Goal: Task Accomplishment & Management: Manage account settings

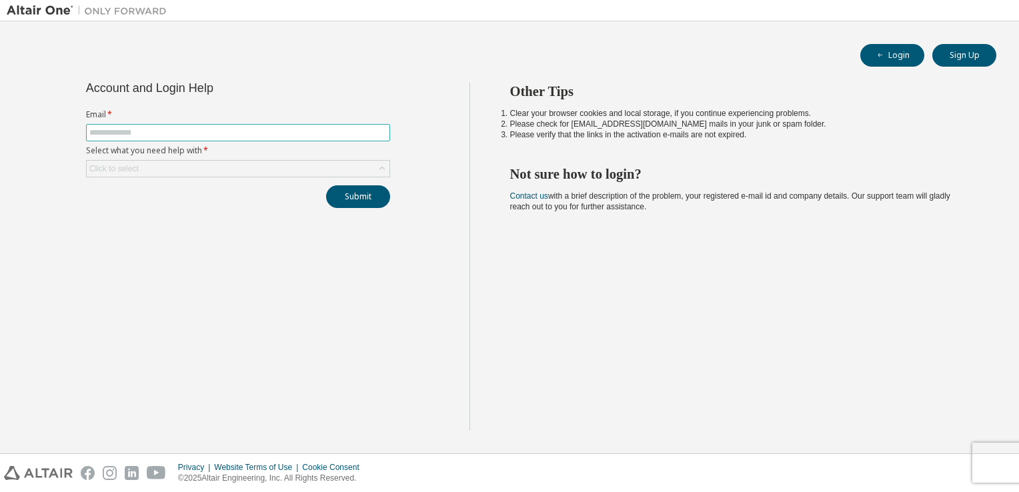
click at [111, 131] on input "text" at bounding box center [238, 132] width 298 height 11
type input "**********"
click at [209, 166] on div "Click to select" at bounding box center [238, 169] width 303 height 16
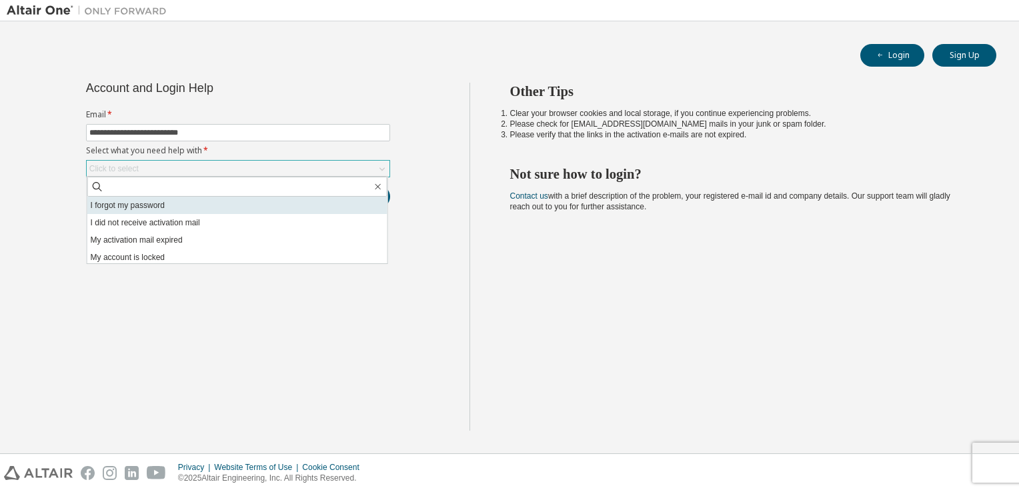
click at [141, 205] on li "I forgot my password" at bounding box center [237, 205] width 300 height 17
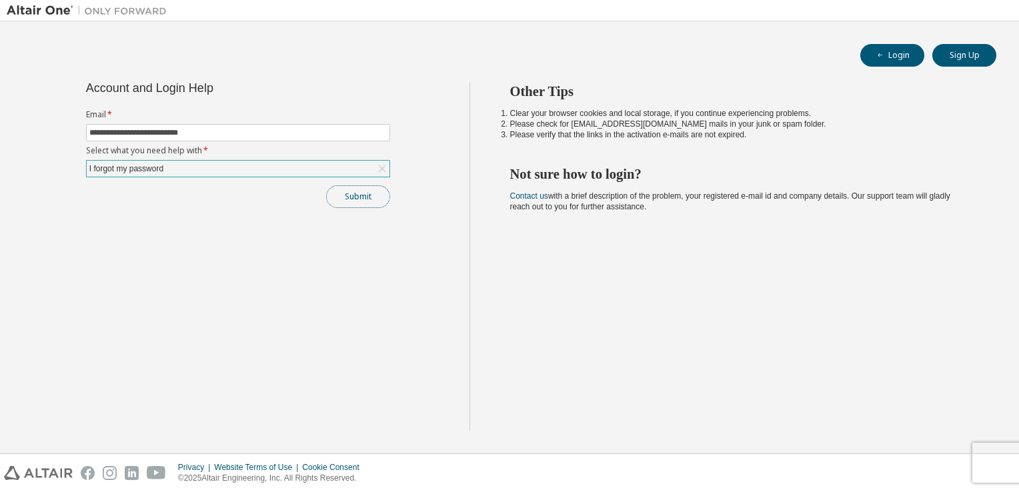
click at [355, 195] on button "Submit" at bounding box center [358, 196] width 64 height 23
click at [364, 199] on button "Submit" at bounding box center [358, 196] width 64 height 23
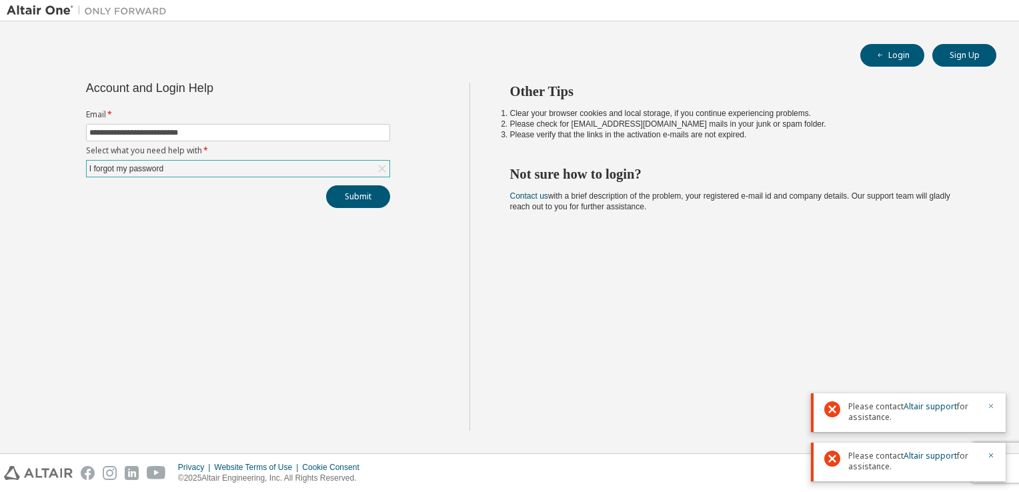
click at [993, 407] on icon "button" at bounding box center [991, 406] width 8 height 8
click at [988, 458] on icon "button" at bounding box center [991, 456] width 8 height 8
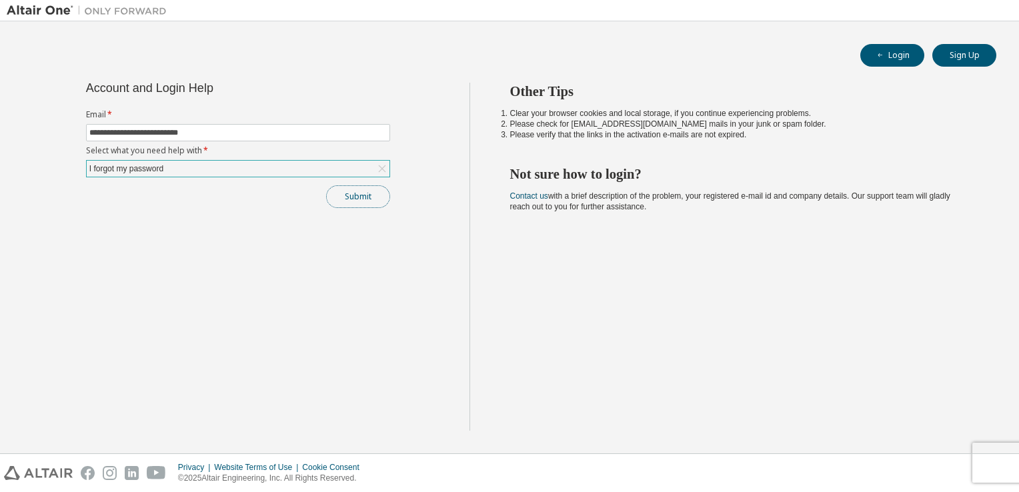
click at [351, 200] on button "Submit" at bounding box center [358, 196] width 64 height 23
click at [360, 192] on button "Submit" at bounding box center [358, 196] width 64 height 23
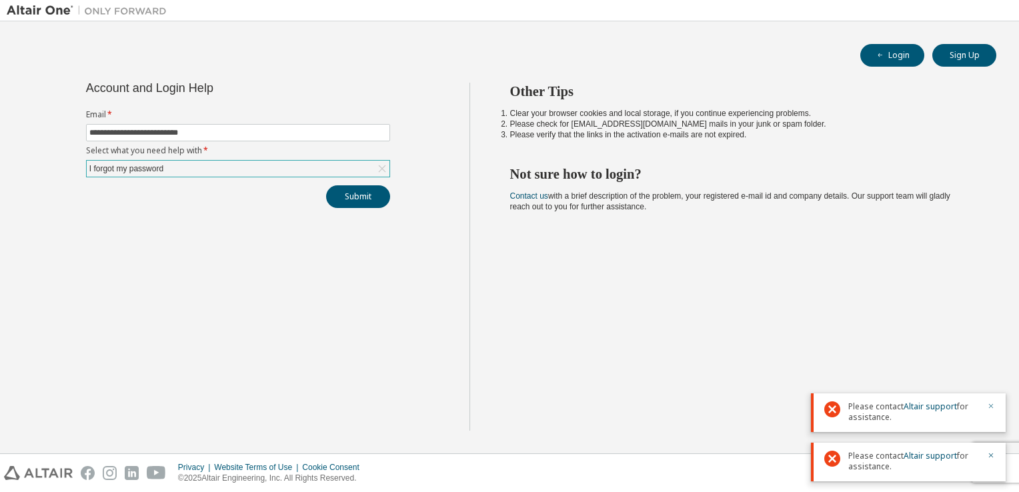
click at [993, 408] on icon "button" at bounding box center [991, 406] width 5 height 5
click at [990, 456] on icon "button" at bounding box center [991, 456] width 8 height 8
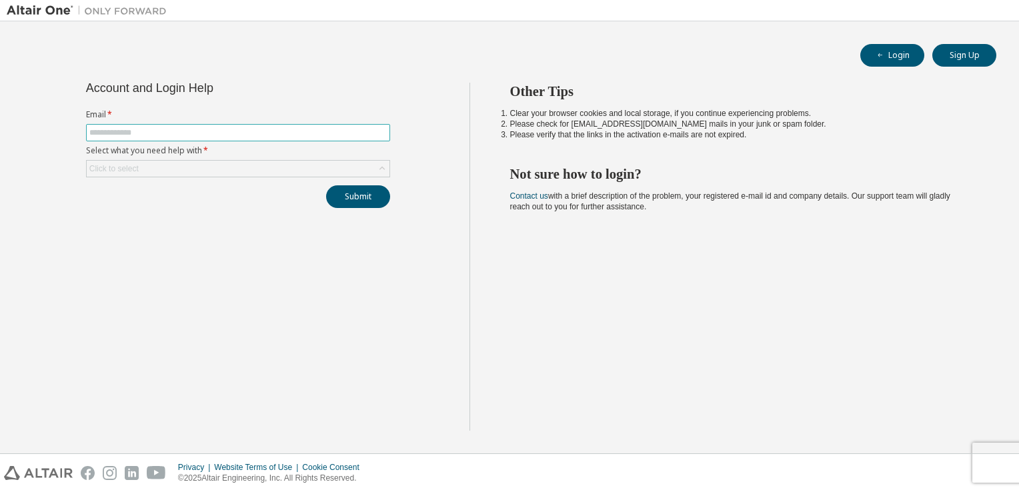
click at [143, 134] on input "text" at bounding box center [238, 132] width 298 height 11
type input "**********"
click at [160, 164] on div "Click to select" at bounding box center [238, 169] width 303 height 16
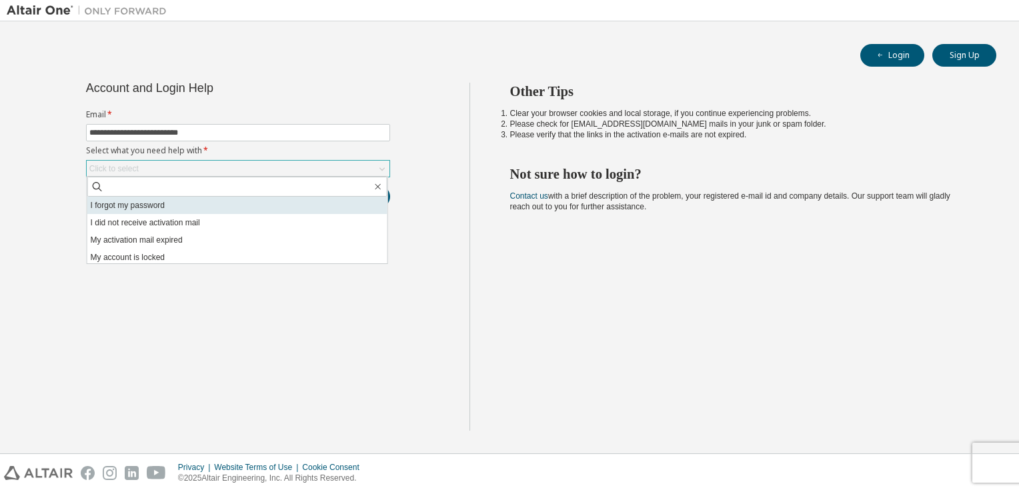
click at [135, 207] on li "I forgot my password" at bounding box center [237, 205] width 300 height 17
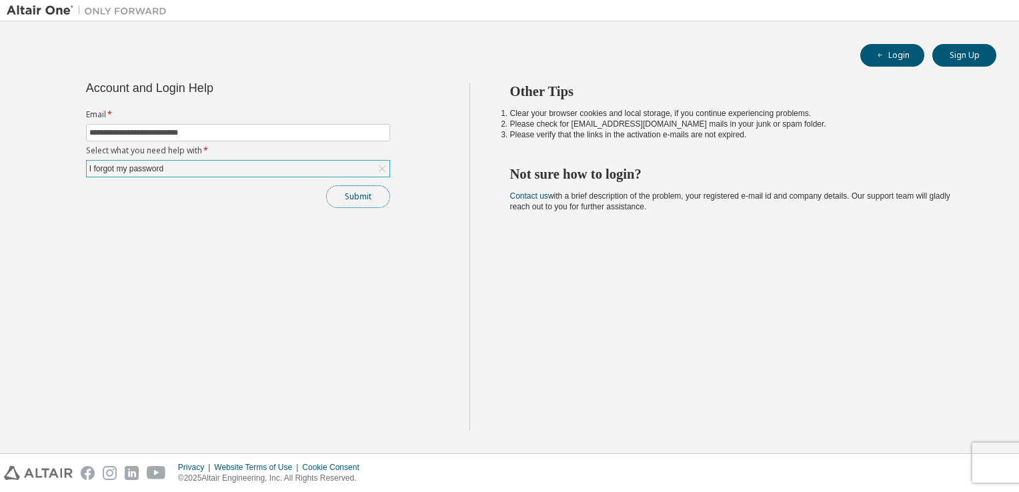
click at [366, 197] on button "Submit" at bounding box center [358, 196] width 64 height 23
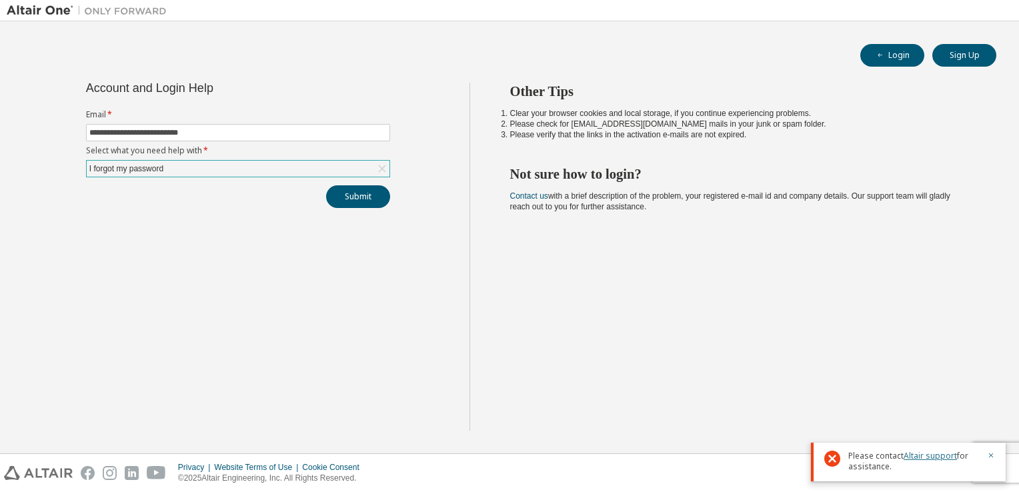
click at [937, 456] on link "Altair support" at bounding box center [930, 455] width 53 height 11
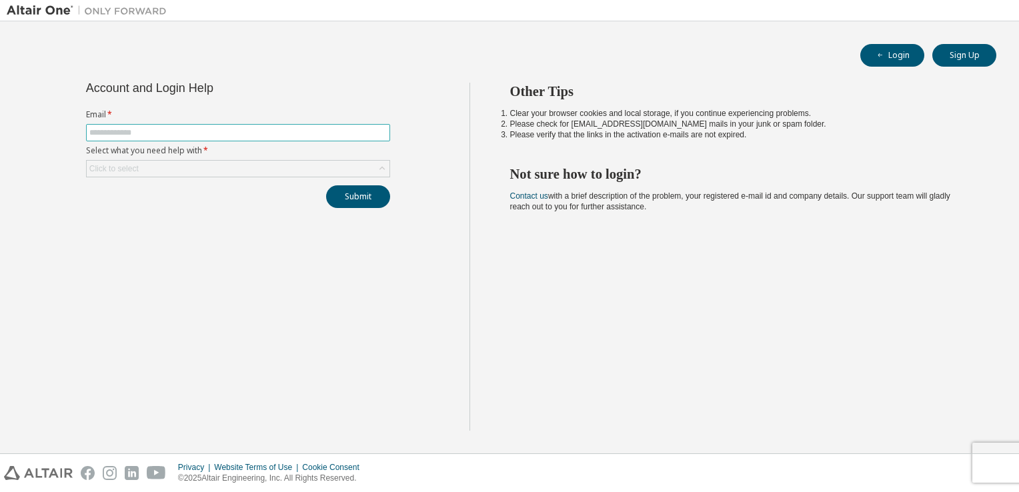
click at [112, 131] on input "text" at bounding box center [238, 132] width 298 height 11
type input "**********"
click at [107, 163] on div "Click to select" at bounding box center [113, 168] width 49 height 11
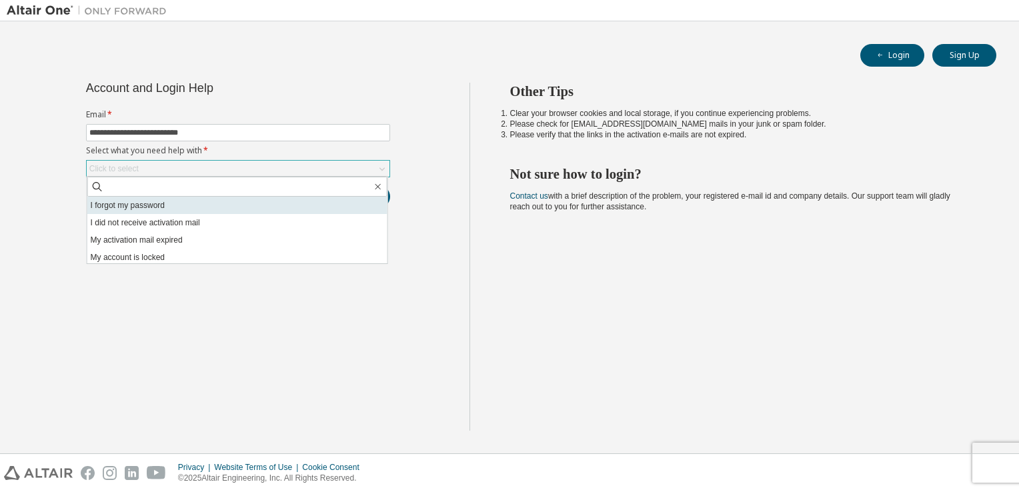
click at [115, 203] on li "I forgot my password" at bounding box center [237, 205] width 300 height 17
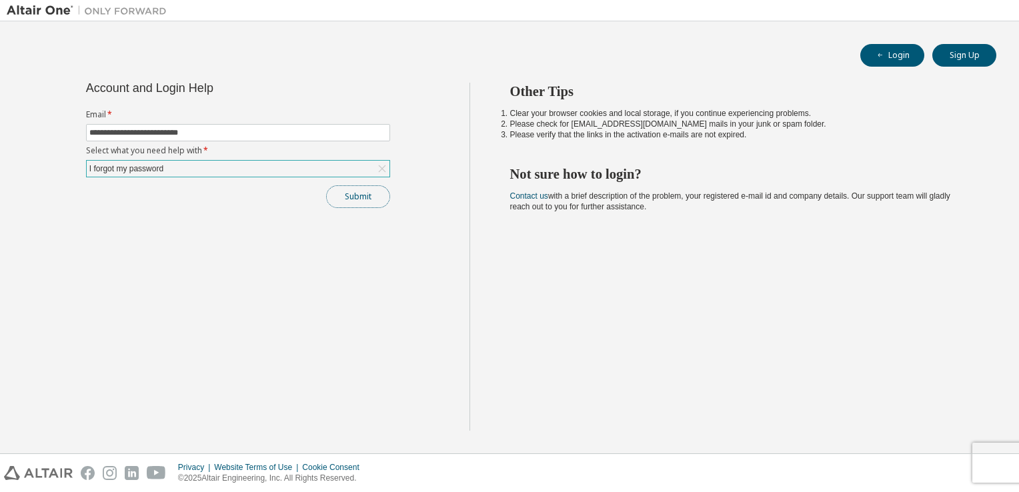
click at [364, 194] on button "Submit" at bounding box center [358, 196] width 64 height 23
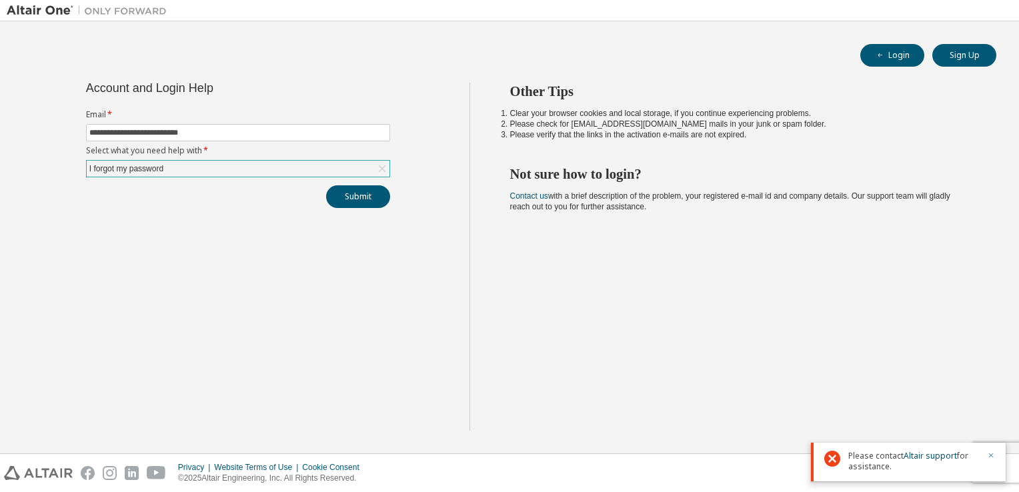
click at [992, 455] on icon "button" at bounding box center [991, 456] width 5 height 5
click at [525, 195] on link "Contact us" at bounding box center [529, 195] width 38 height 9
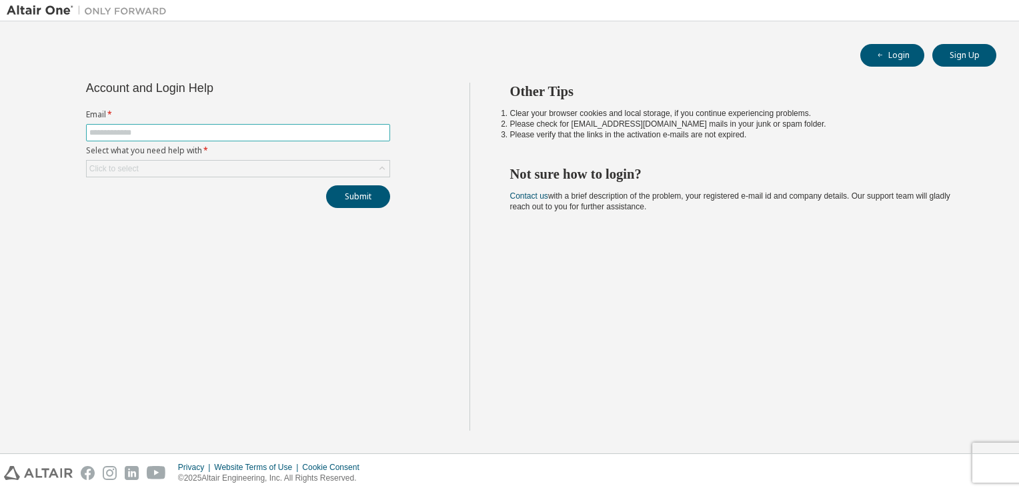
click at [150, 135] on input "text" at bounding box center [238, 132] width 298 height 11
type input "**********"
click at [121, 166] on div "Click to select" at bounding box center [113, 168] width 49 height 11
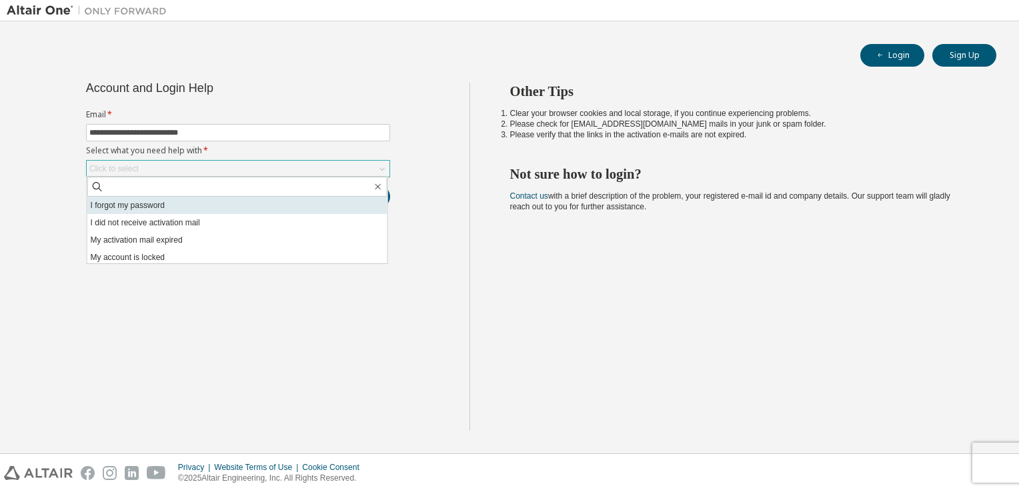
click at [121, 205] on li "I forgot my password" at bounding box center [237, 205] width 300 height 17
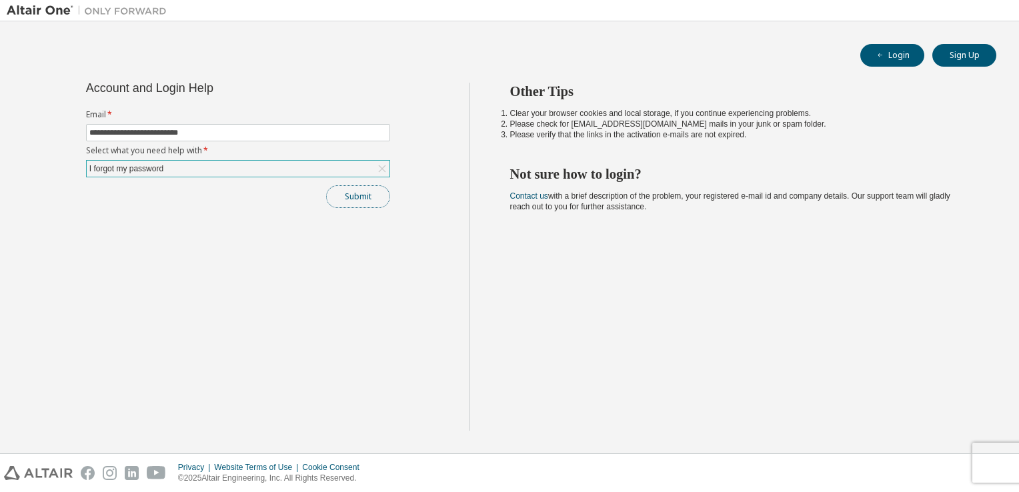
click at [362, 194] on button "Submit" at bounding box center [358, 196] width 64 height 23
